Goal: Task Accomplishment & Management: Manage account settings

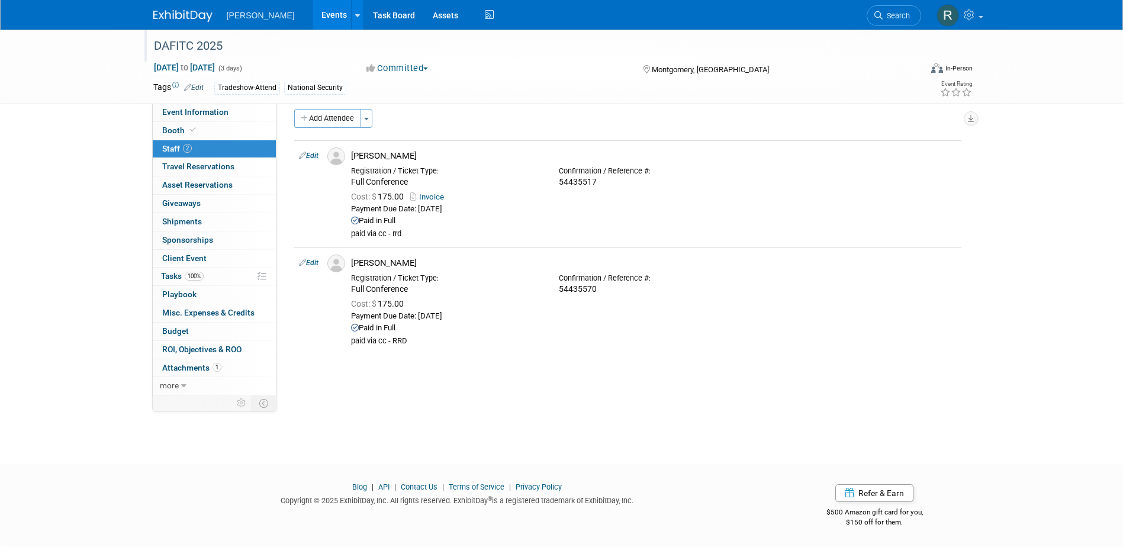
scroll to position [11, 0]
click at [884, 11] on span "Search" at bounding box center [896, 15] width 27 height 9
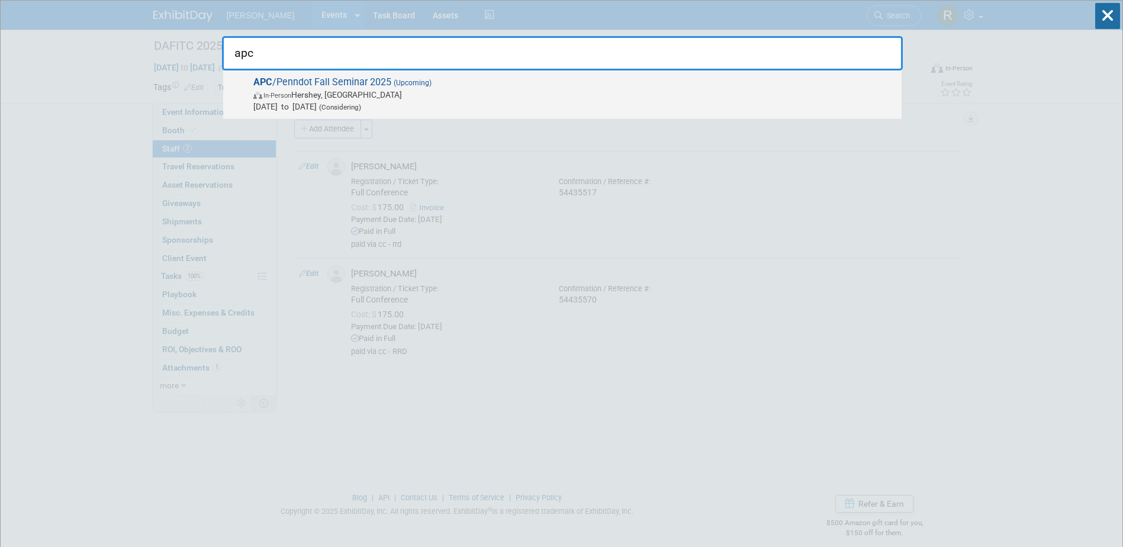
type input "apc"
click at [332, 79] on span "APC /Penndot Fall Seminar 2025 (Upcoming) In-Person Hershey, PA Nov 19, 2025 to…" at bounding box center [573, 94] width 646 height 36
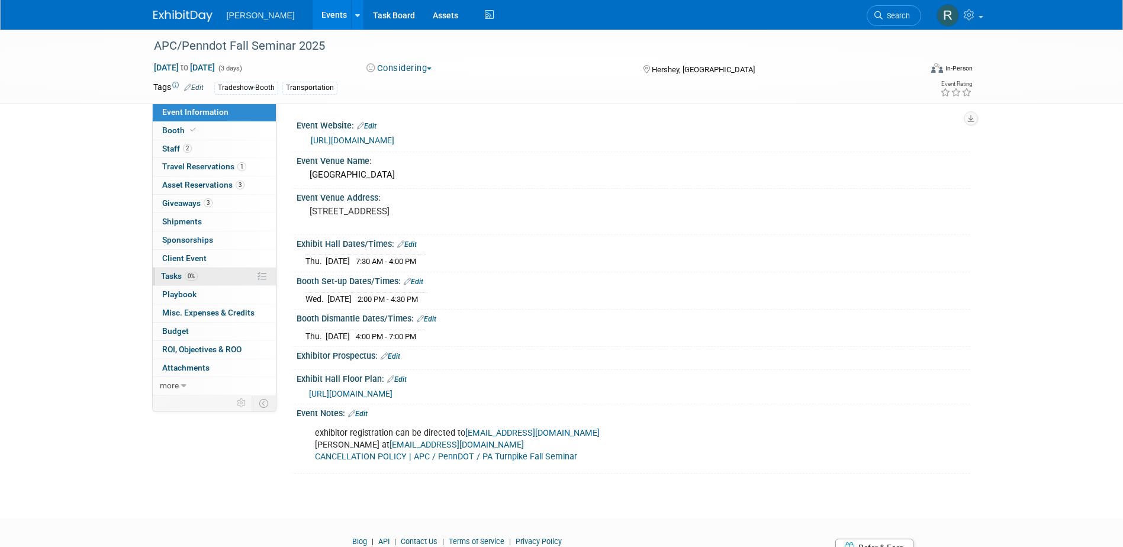
click at [176, 278] on span "Tasks 0%" at bounding box center [179, 275] width 37 height 9
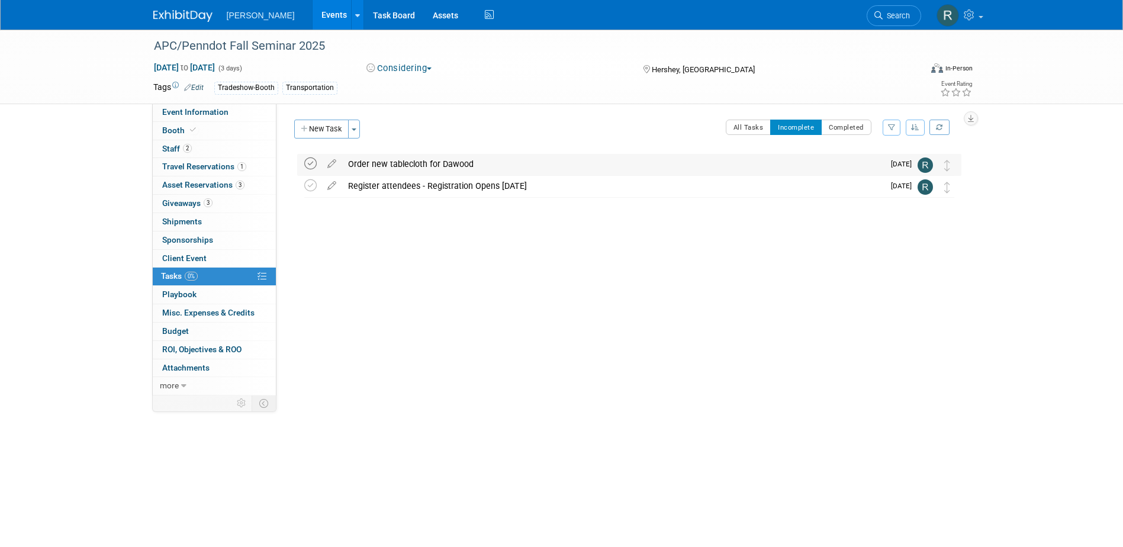
click at [309, 162] on icon at bounding box center [310, 164] width 12 height 12
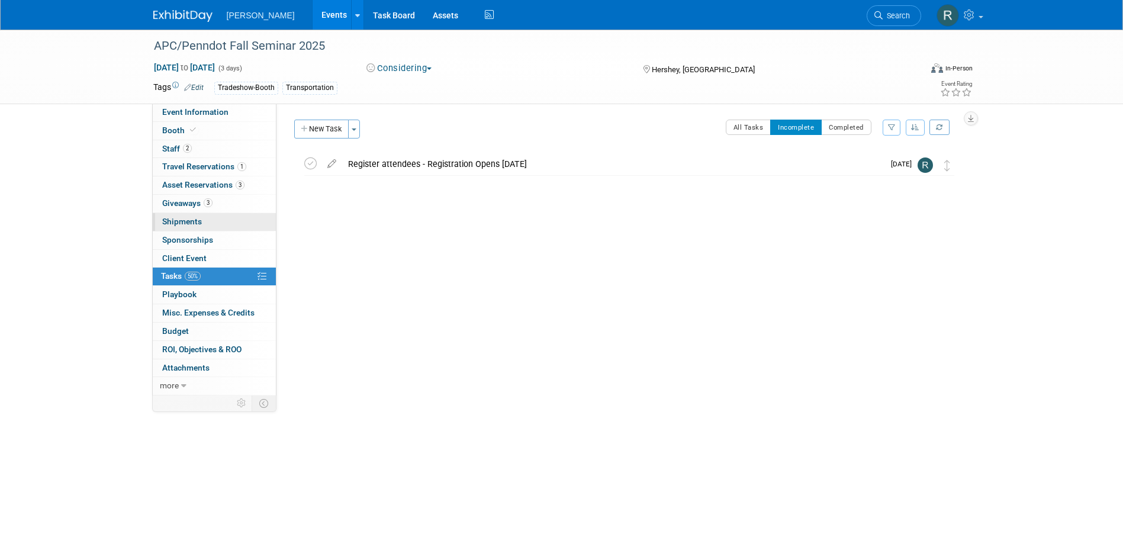
click at [202, 219] on link "0 Shipments 0" at bounding box center [214, 222] width 123 height 18
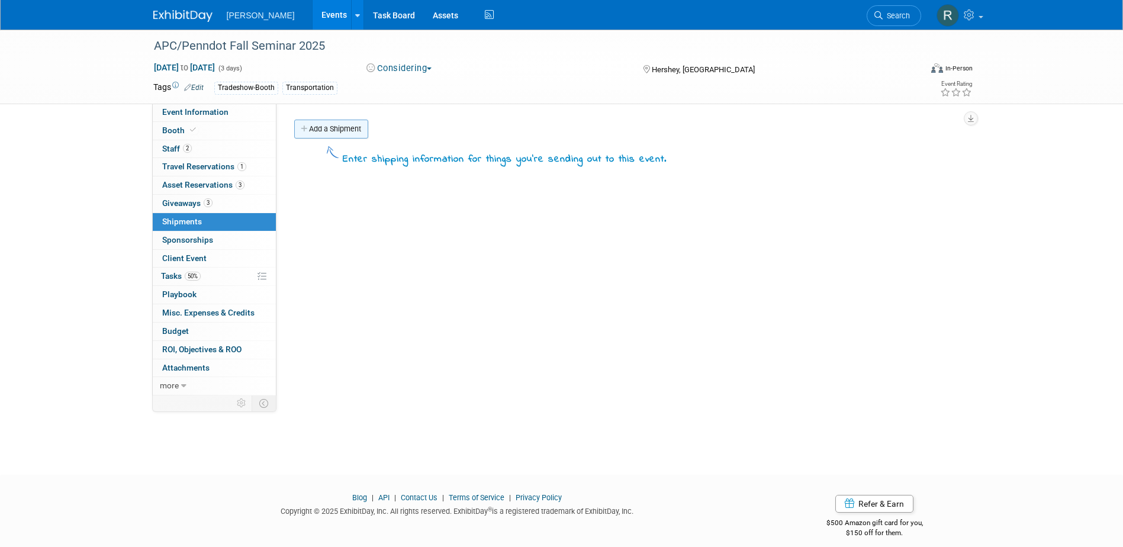
click at [334, 123] on link "Add a Shipment" at bounding box center [331, 129] width 74 height 19
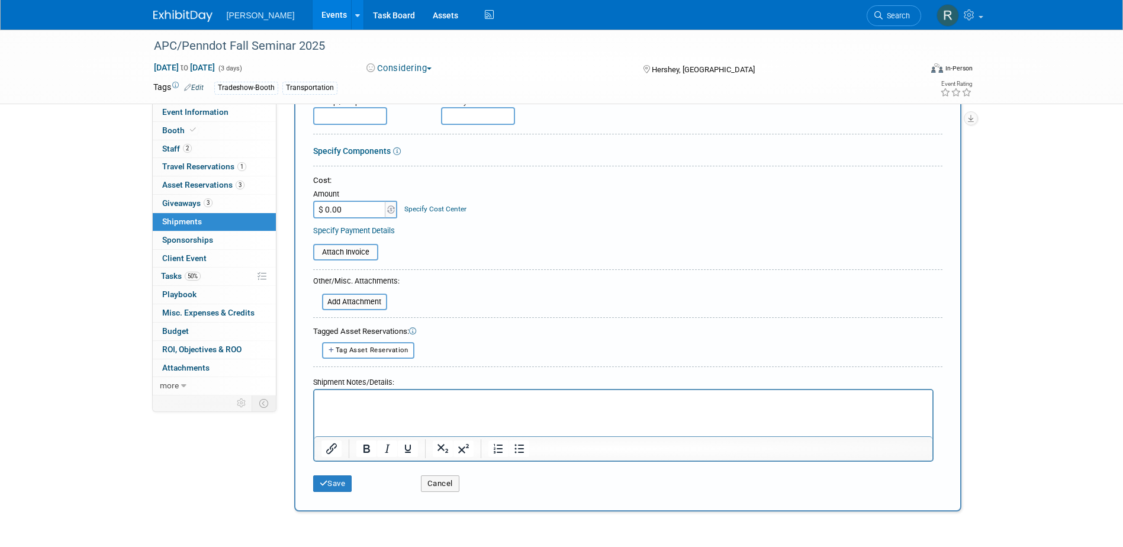
scroll to position [178, 0]
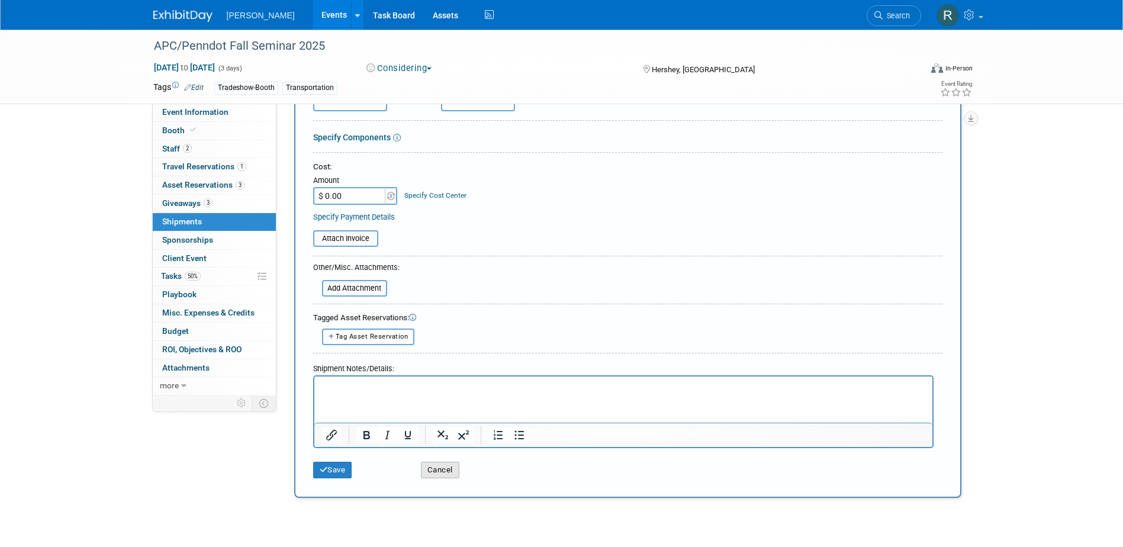
click at [437, 467] on button "Cancel" at bounding box center [440, 470] width 38 height 17
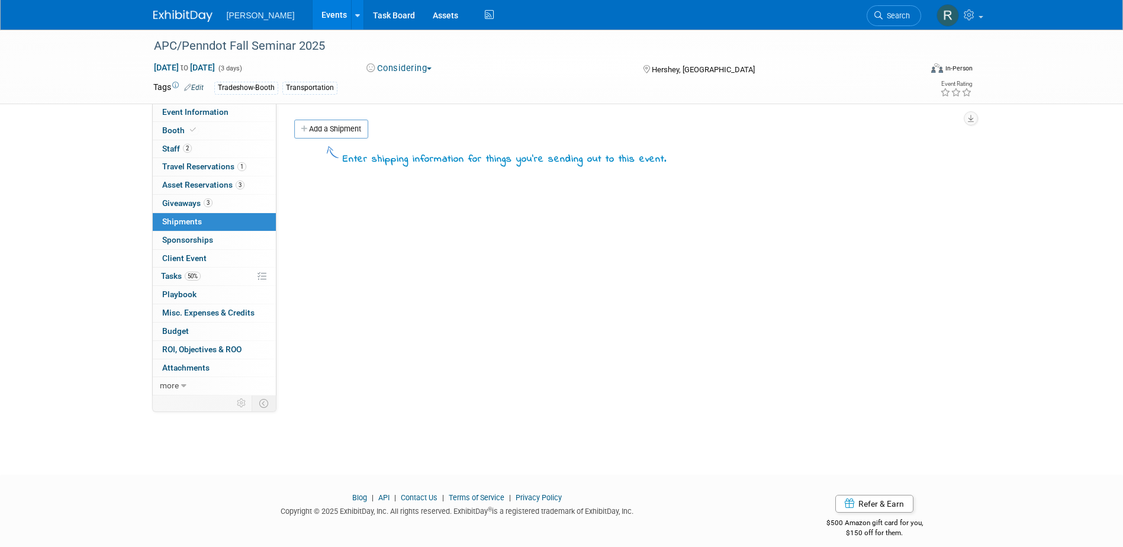
click at [431, 246] on div "Event Website: Edit https://apcfallseminar.com/ Event Venue Name: Hershey Lodge…" at bounding box center [624, 250] width 694 height 292
click at [416, 231] on div "Event Website: Edit https://apcfallseminar.com/ Event Venue Name: Hershey Lodge…" at bounding box center [624, 250] width 694 height 292
click at [416, 229] on div "Event Website: Edit https://apcfallseminar.com/ Event Venue Name: Hershey Lodge…" at bounding box center [624, 250] width 694 height 292
click at [368, 18] on link "Task Board" at bounding box center [394, 15] width 60 height 30
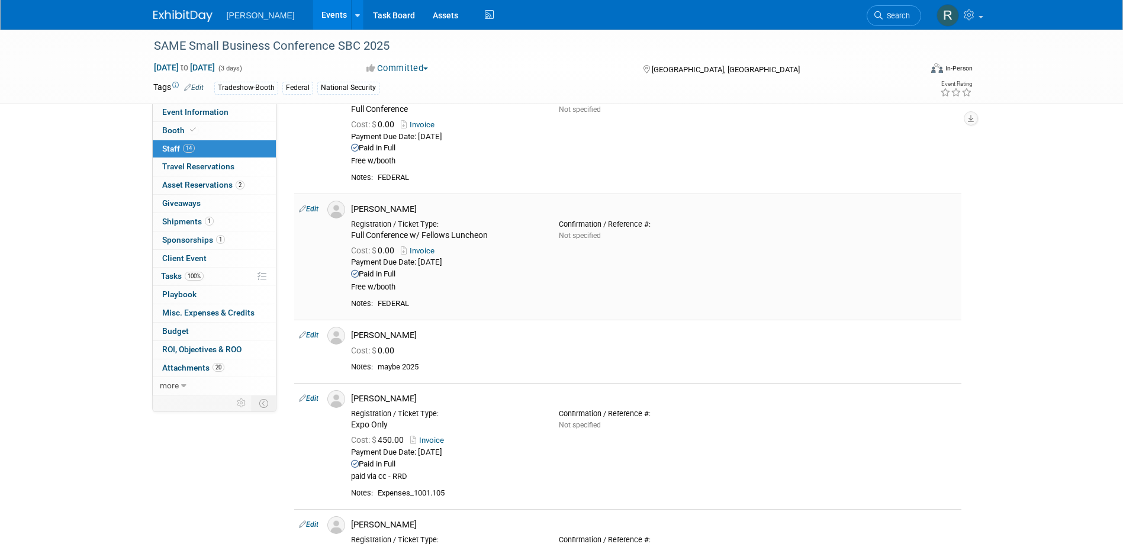
scroll to position [1106, 0]
